Goal: Find specific page/section: Find specific page/section

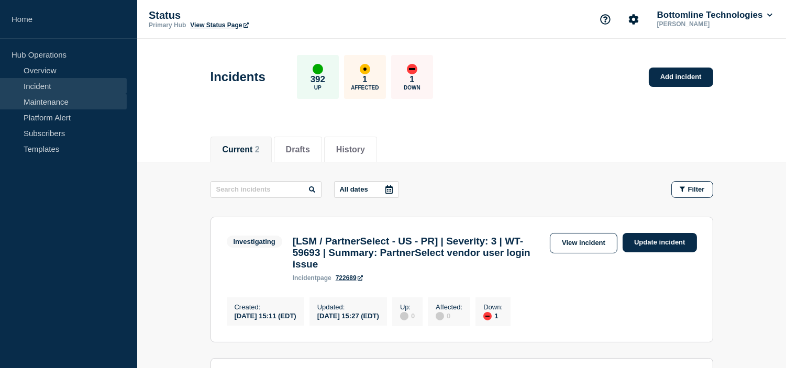
drag, startPoint x: 67, startPoint y: 97, endPoint x: 98, endPoint y: 105, distance: 32.3
click at [67, 97] on link "Maintenance" at bounding box center [63, 102] width 127 height 16
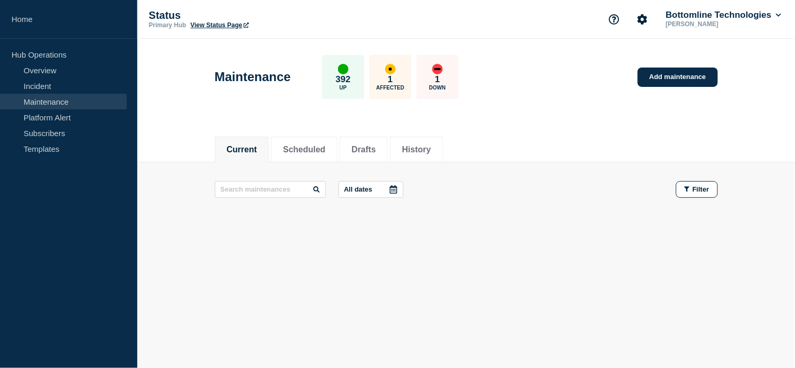
click at [248, 152] on button "Current" at bounding box center [242, 149] width 30 height 9
drag, startPoint x: 435, startPoint y: 158, endPoint x: 428, endPoint y: 156, distance: 7.0
click at [435, 158] on li "History" at bounding box center [416, 150] width 53 height 26
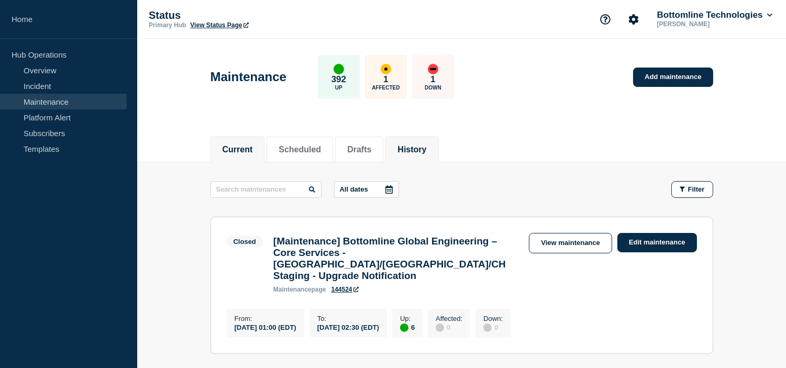
drag, startPoint x: 232, startPoint y: 149, endPoint x: 259, endPoint y: 150, distance: 26.7
click at [232, 149] on button "Current" at bounding box center [238, 149] width 30 height 9
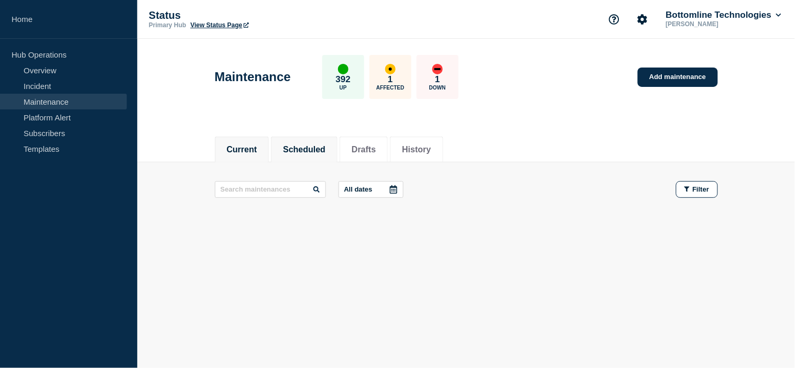
click at [328, 158] on li "Scheduled" at bounding box center [304, 150] width 67 height 26
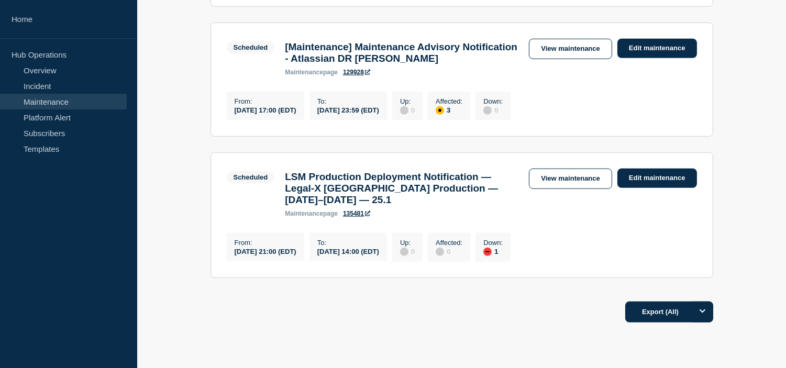
scroll to position [1330, 0]
